Goal: Task Accomplishment & Management: Use online tool/utility

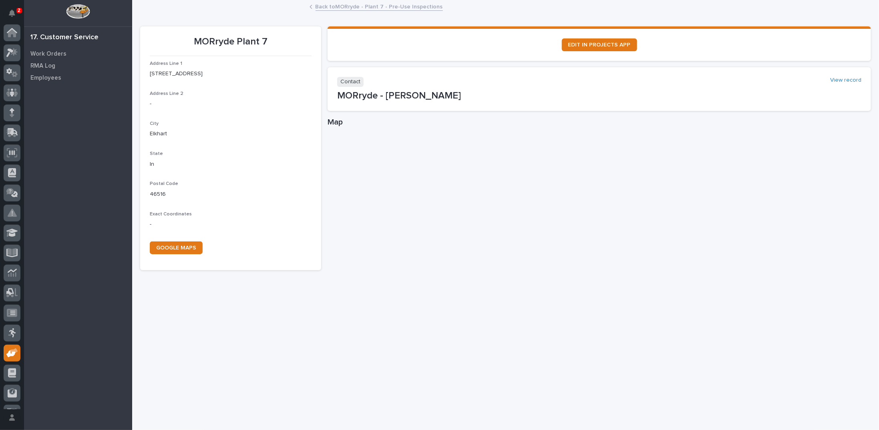
scroll to position [36, 0]
click at [364, 5] on link "Back to MORryde - Plant 7 - Pre-Use Inspections" at bounding box center [378, 6] width 127 height 9
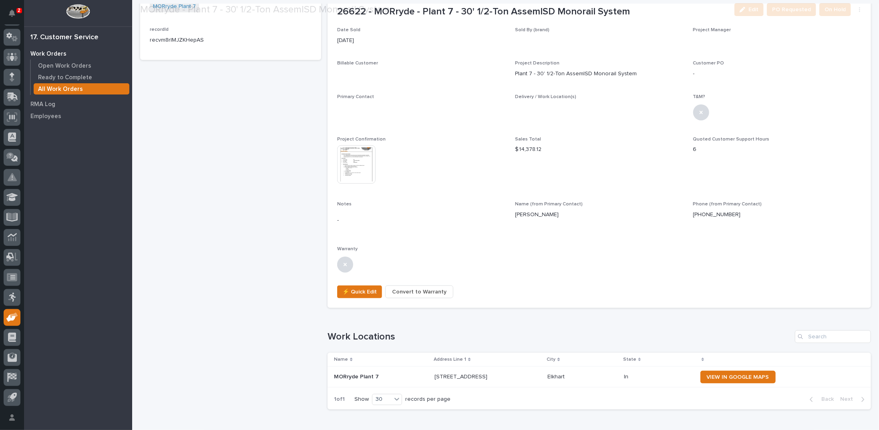
scroll to position [406, 0]
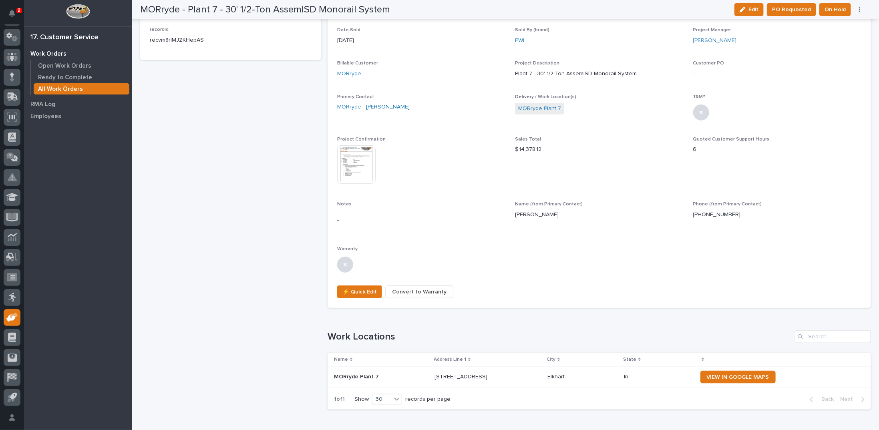
click at [356, 167] on img at bounding box center [356, 164] width 38 height 38
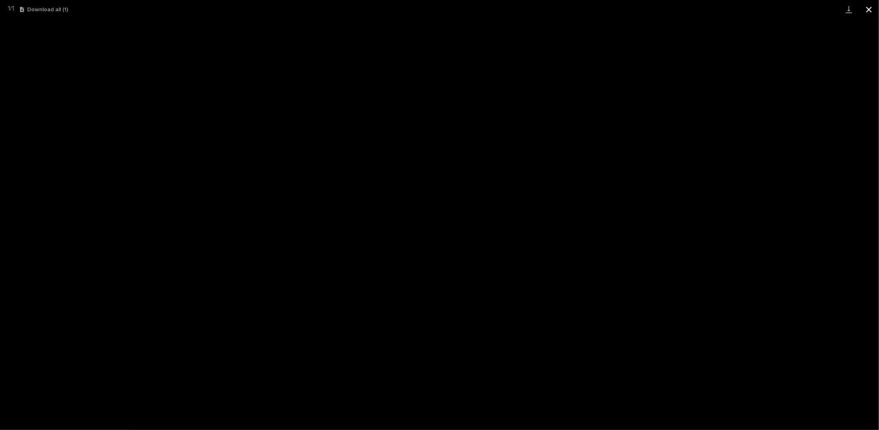
click at [867, 10] on button "Close gallery" at bounding box center [869, 9] width 20 height 19
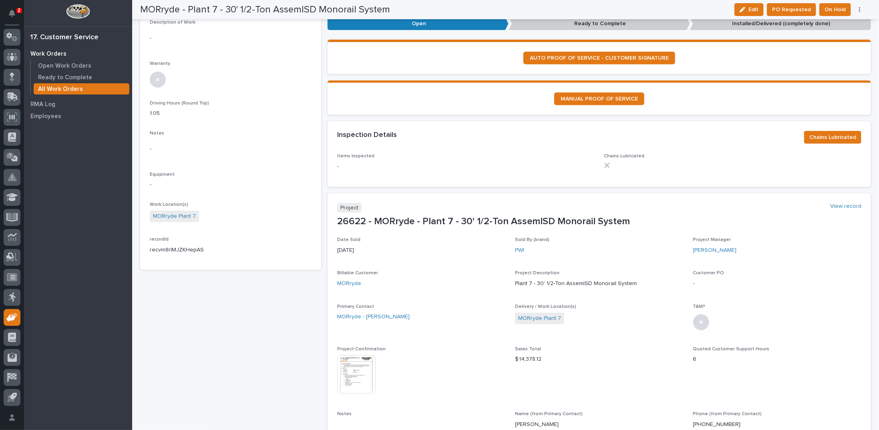
scroll to position [0, 0]
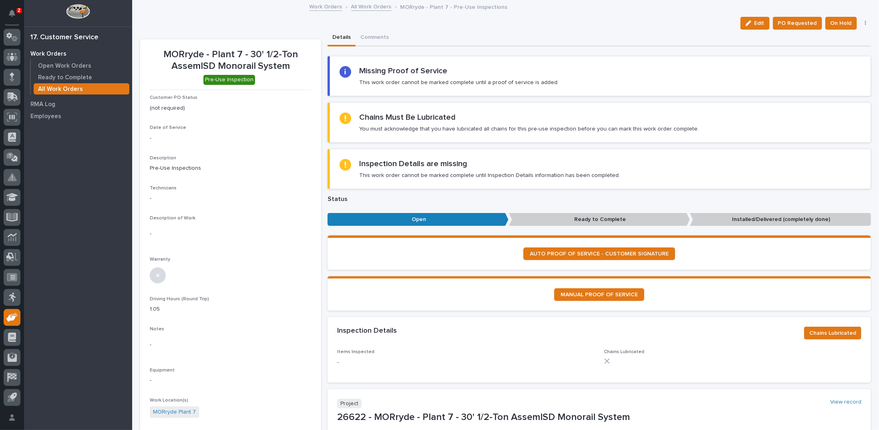
click at [361, 6] on link "All Work Orders" at bounding box center [371, 6] width 40 height 9
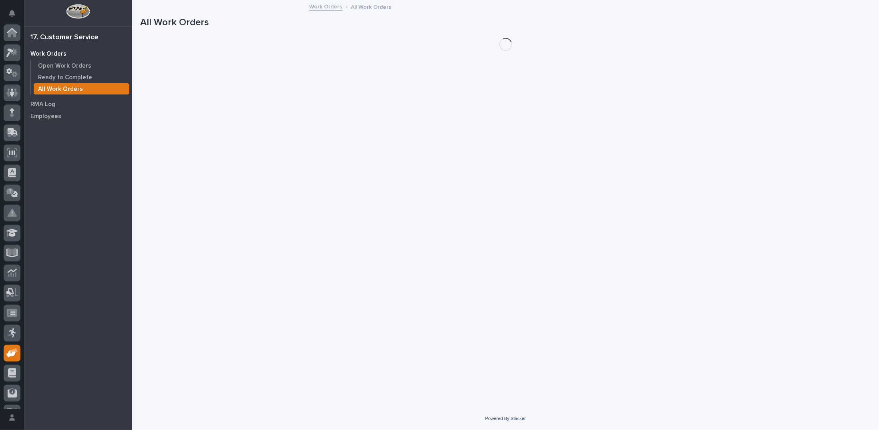
scroll to position [36, 0]
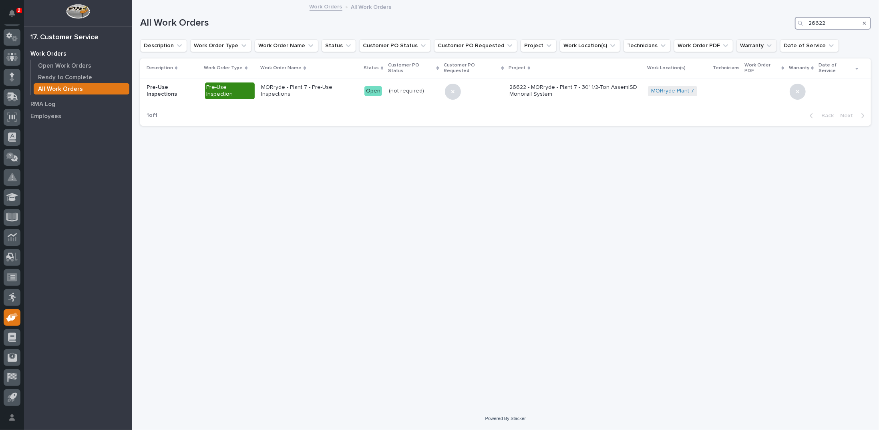
drag, startPoint x: 845, startPoint y: 25, endPoint x: 724, endPoint y: 41, distance: 121.6
click at [724, 41] on div "All Work Orders 26622 Description Work Order Type Work Order Name Status Custom…" at bounding box center [505, 66] width 731 height 131
type input "26495"
click at [352, 84] on p "[PERSON_NAME] - Plant 3 - Pre-Use Inspections" at bounding box center [313, 91] width 111 height 14
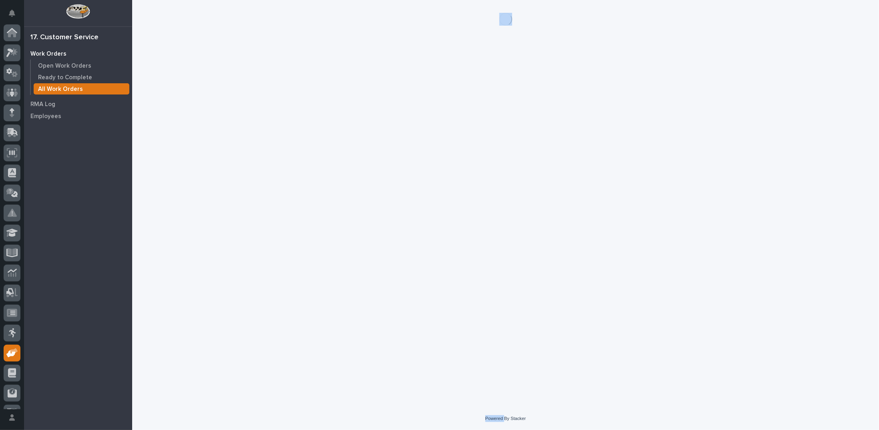
scroll to position [36, 0]
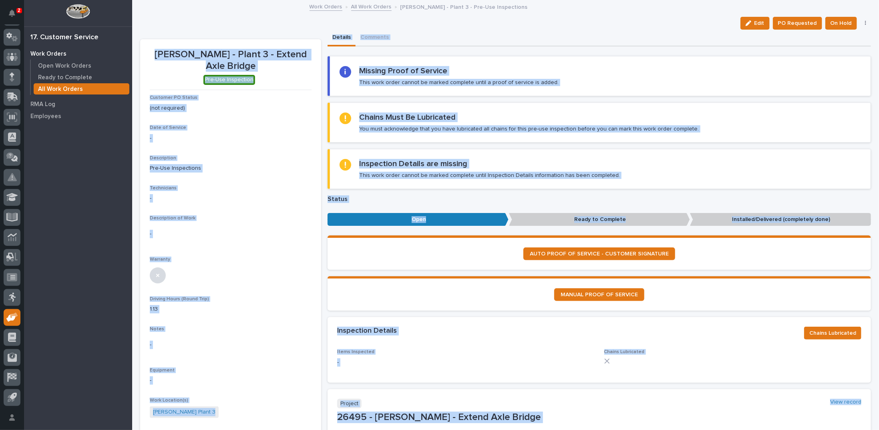
click at [503, 169] on div "Inspection Details are missing This work order cannot be marked complete until …" at bounding box center [489, 169] width 261 height 20
click at [580, 78] on div "Missing Proof of Service This work order cannot be marked complete until a proo…" at bounding box center [600, 76] width 521 height 20
click at [265, 296] on p "Driving Hours (Round Trip)" at bounding box center [231, 299] width 162 height 6
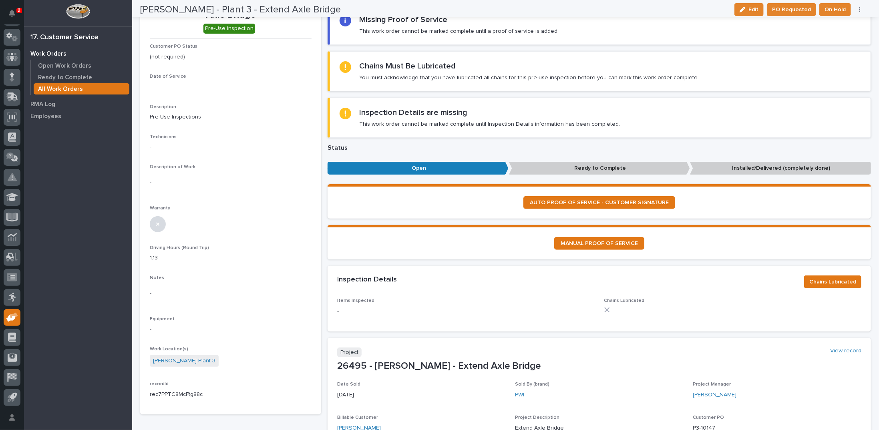
scroll to position [0, 0]
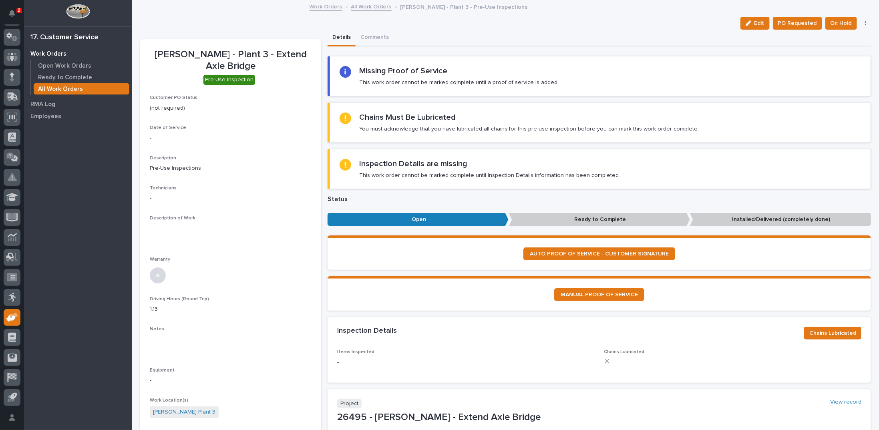
click at [354, 6] on link "All Work Orders" at bounding box center [371, 6] width 40 height 9
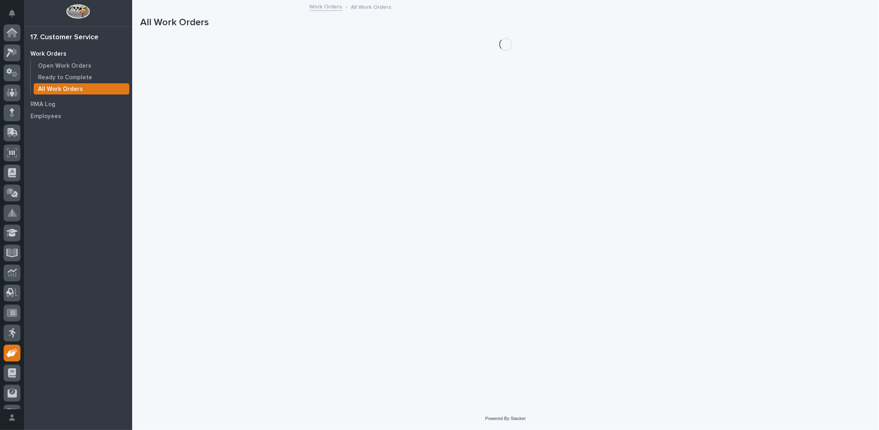
scroll to position [36, 0]
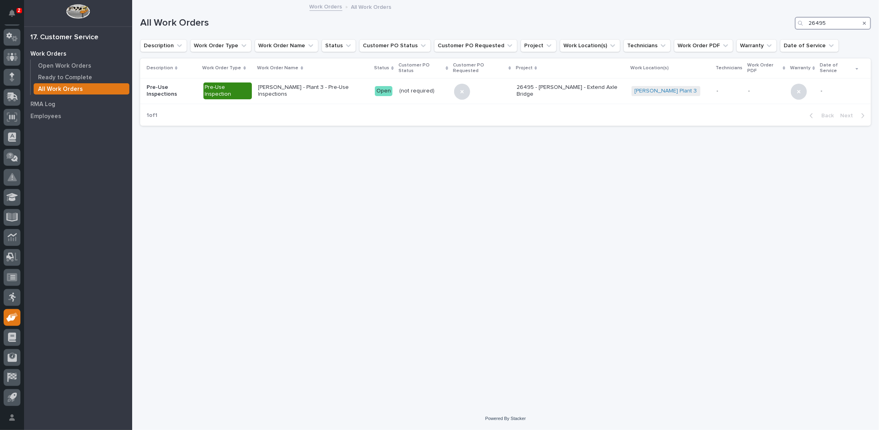
drag, startPoint x: 832, startPoint y: 20, endPoint x: 758, endPoint y: 13, distance: 74.1
click at [759, 19] on div "All Work Orders 26495" at bounding box center [505, 23] width 731 height 13
type input "26729"
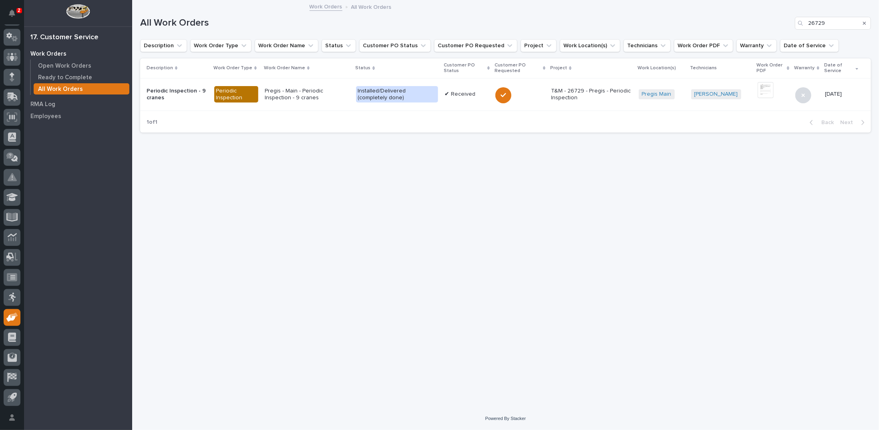
click at [314, 91] on p "Pregis - Main - Periodic Inspection - 9 cranes" at bounding box center [307, 95] width 85 height 14
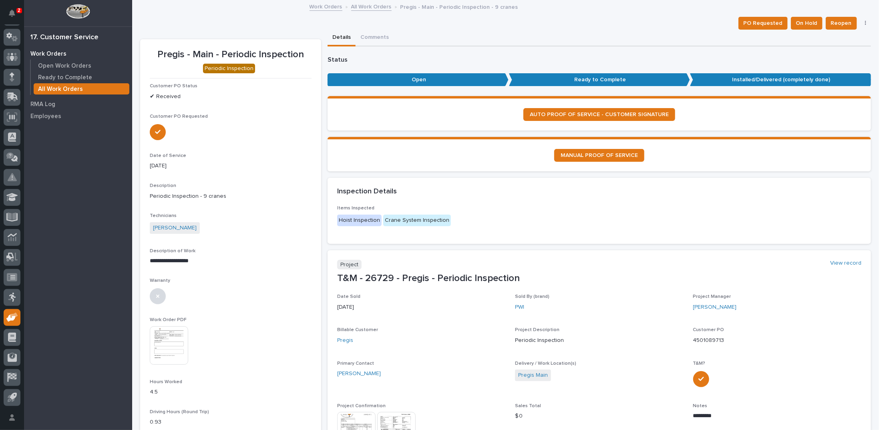
click at [360, 8] on link "All Work Orders" at bounding box center [371, 6] width 40 height 9
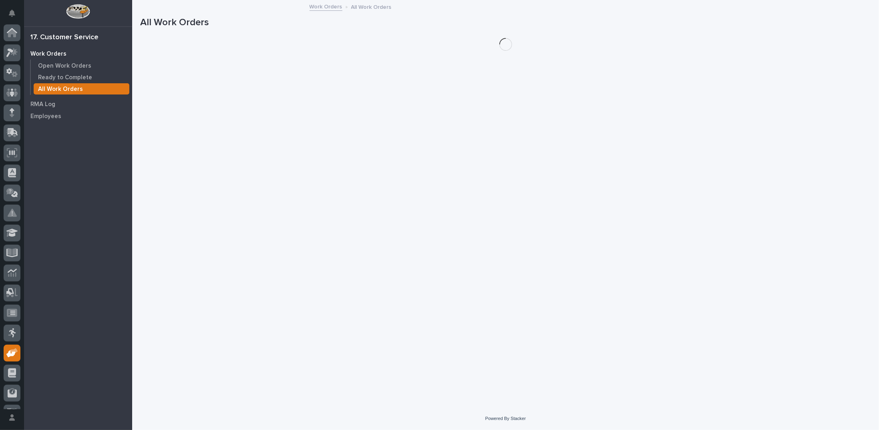
scroll to position [36, 0]
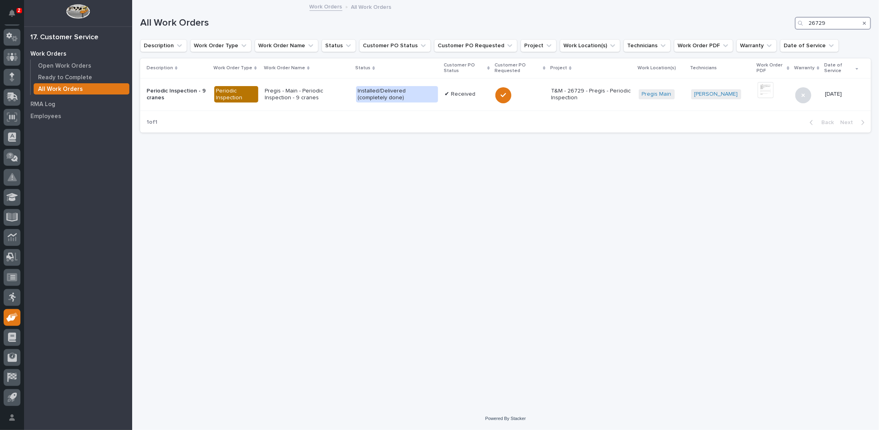
drag, startPoint x: 830, startPoint y: 23, endPoint x: 754, endPoint y: 27, distance: 76.6
click at [754, 27] on div "All Work Orders 26729" at bounding box center [505, 23] width 731 height 13
type input "26833"
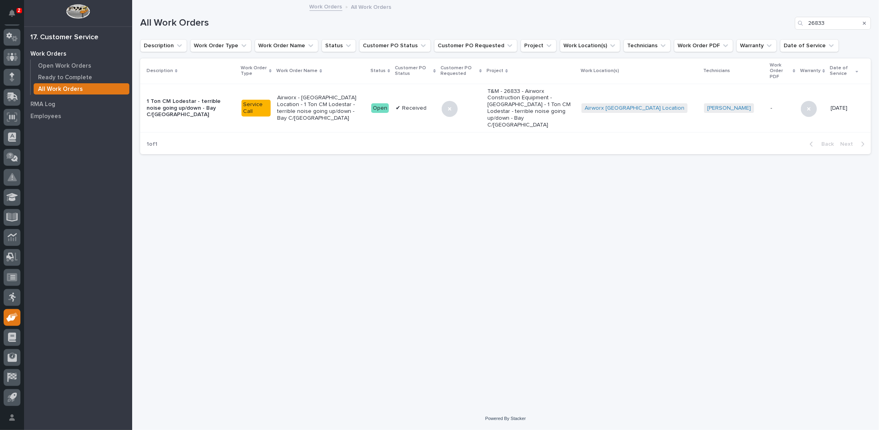
click at [320, 98] on p "Airworx - [GEOGRAPHIC_DATA] Location - 1 Ton CM Lodestar - terrible noise going…" at bounding box center [321, 107] width 88 height 27
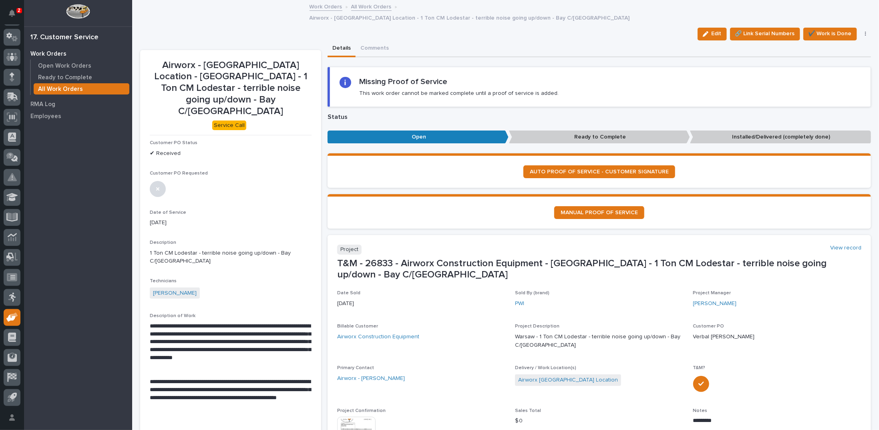
click at [369, 6] on link "All Work Orders" at bounding box center [371, 6] width 40 height 9
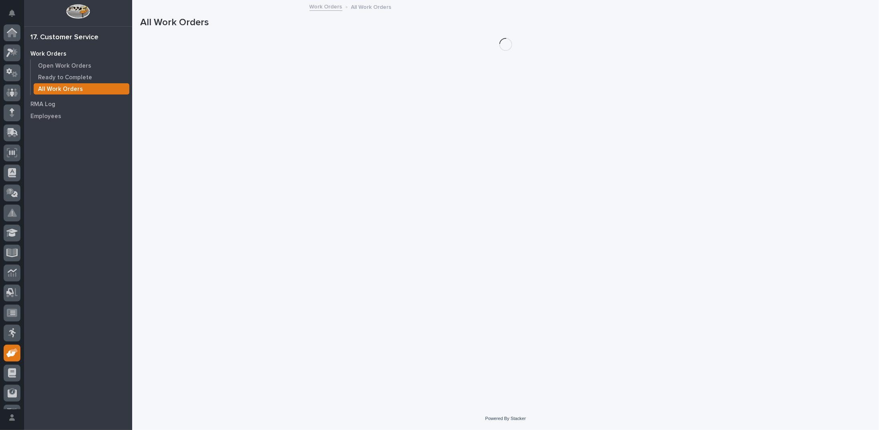
scroll to position [36, 0]
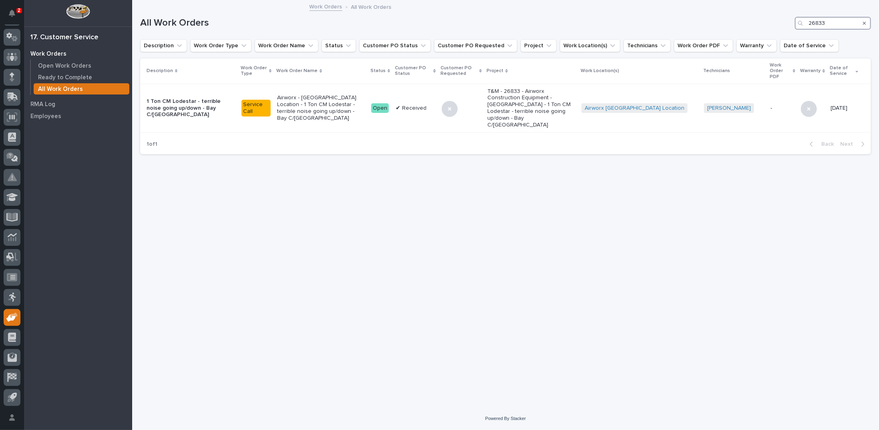
drag, startPoint x: 833, startPoint y: 23, endPoint x: 755, endPoint y: 25, distance: 78.1
click at [757, 25] on div "All Work Orders 26833" at bounding box center [505, 23] width 731 height 13
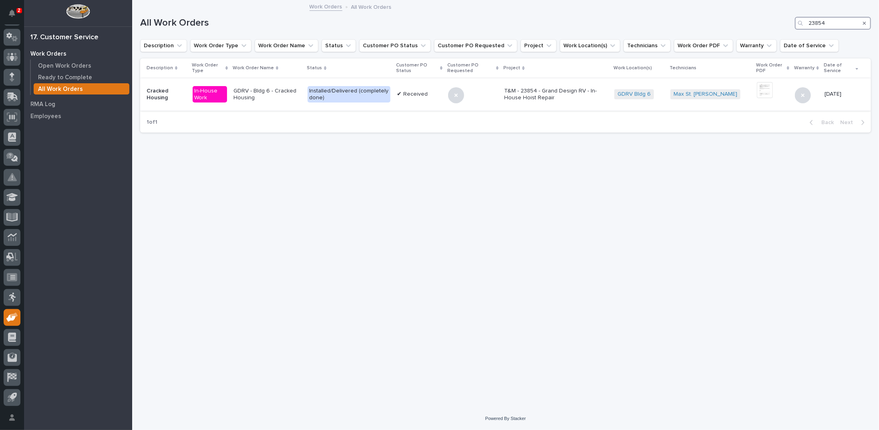
type input "23854"
click at [546, 98] on p "T&M - 23854 - Grand Design RV - In-House Hoist Repair" at bounding box center [556, 95] width 104 height 14
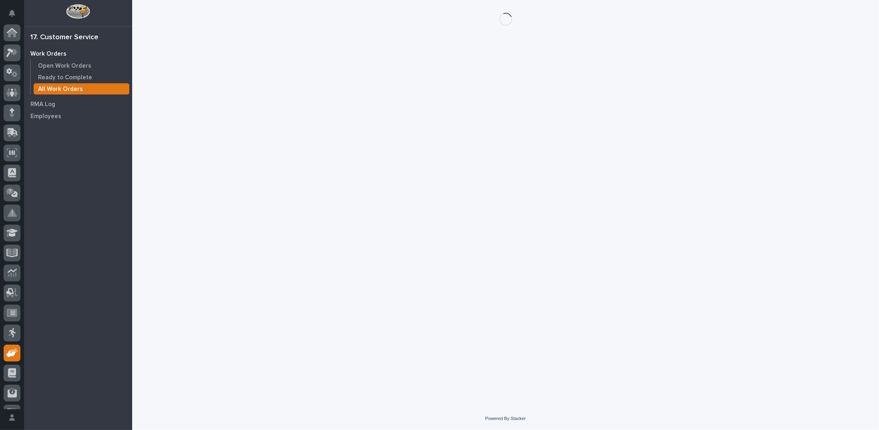
scroll to position [36, 0]
